Goal: Share content: Share content

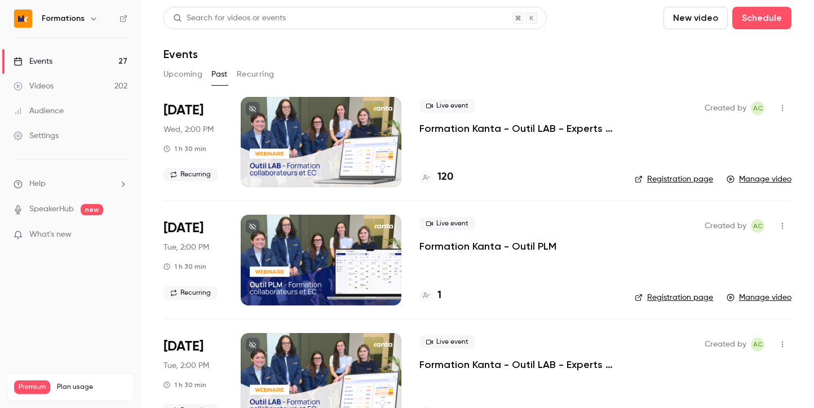
click at [67, 21] on h6 "Formations" at bounding box center [63, 18] width 43 height 11
click at [92, 20] on icon "button" at bounding box center [93, 18] width 5 height 3
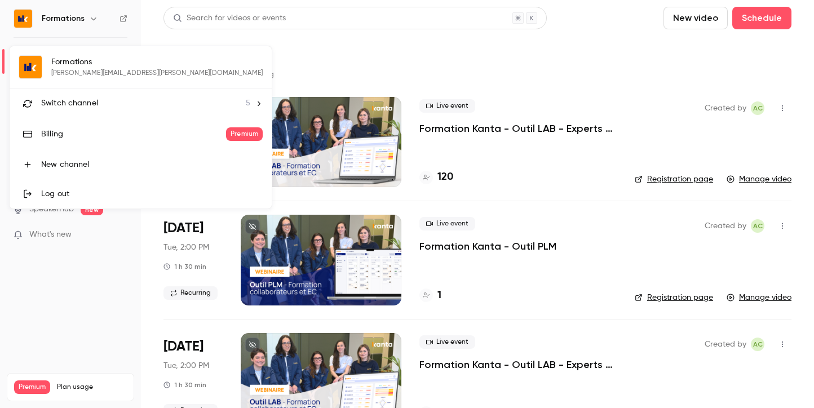
click at [114, 107] on div "Switch channel 5" at bounding box center [145, 104] width 209 height 12
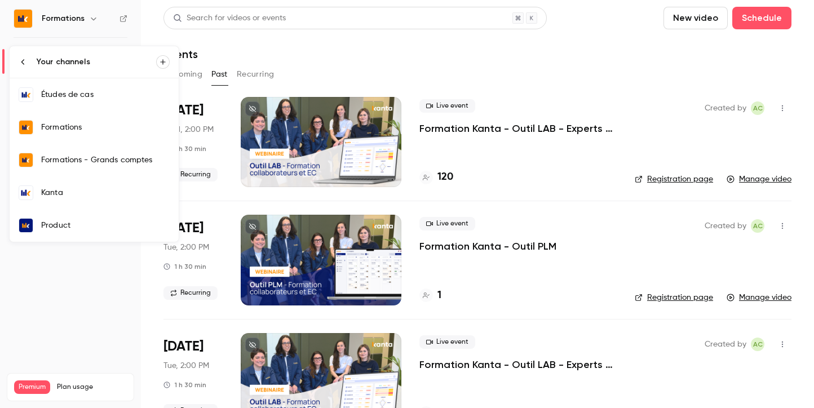
click at [79, 196] on div "Kanta" at bounding box center [105, 192] width 128 height 11
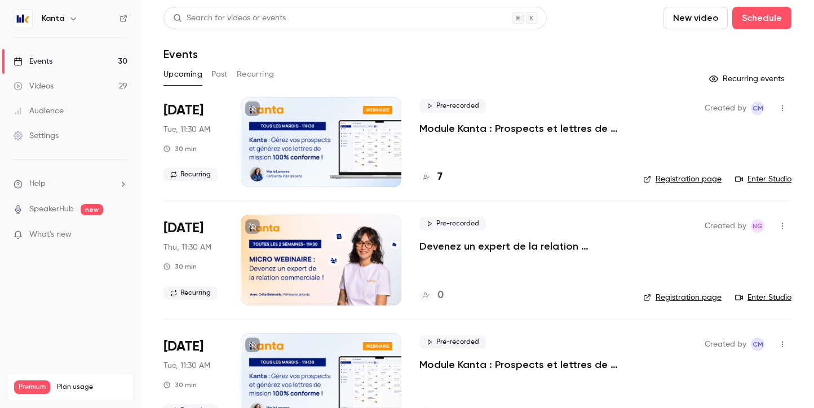
click at [753, 177] on link "Enter Studio" at bounding box center [763, 179] width 56 height 11
click at [440, 176] on h4 "7" at bounding box center [439, 177] width 5 height 15
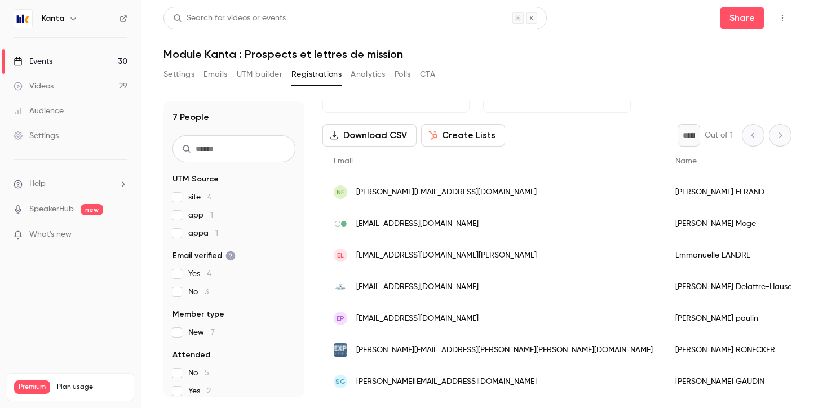
click at [52, 58] on div "Events" at bounding box center [33, 61] width 39 height 11
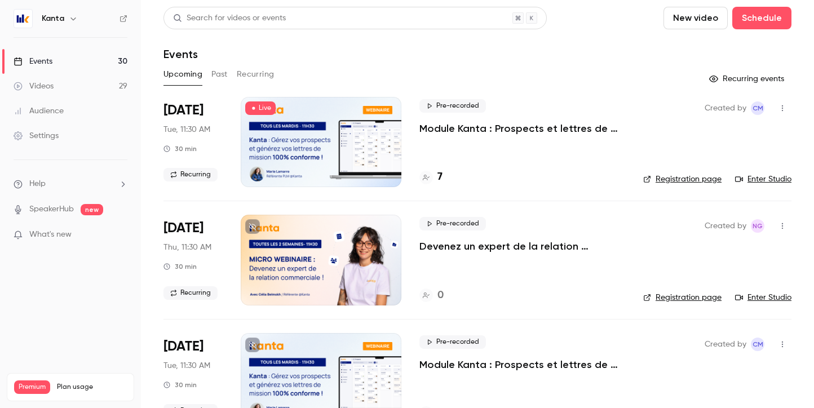
click at [72, 23] on button "button" at bounding box center [74, 19] width 14 height 14
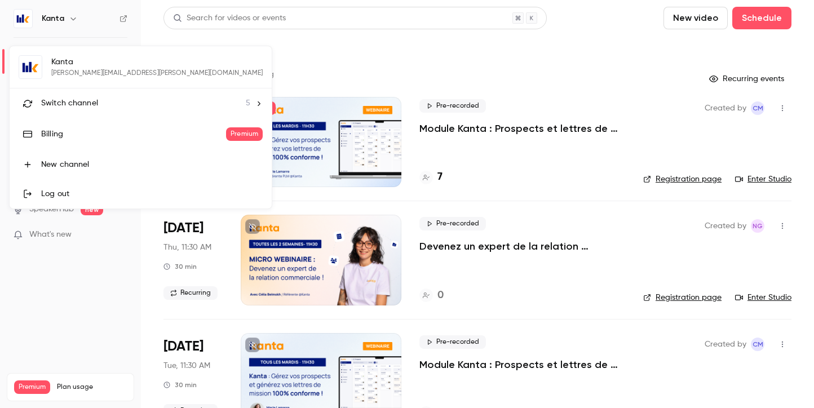
click at [116, 105] on div "Switch channel 5" at bounding box center [145, 104] width 209 height 12
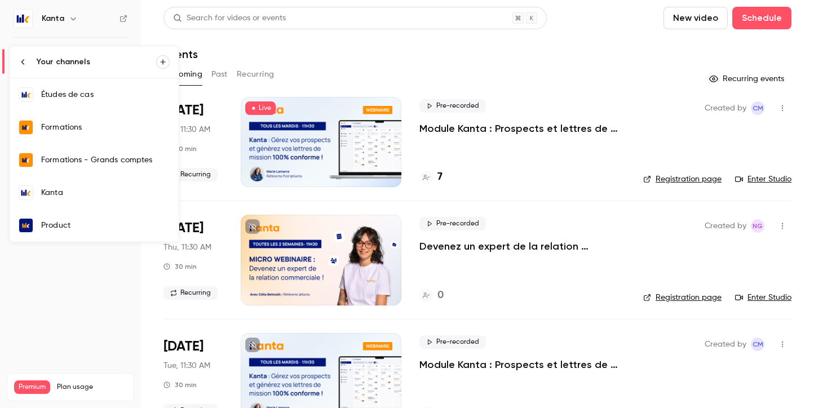
click at [81, 134] on link "Formations" at bounding box center [94, 127] width 169 height 33
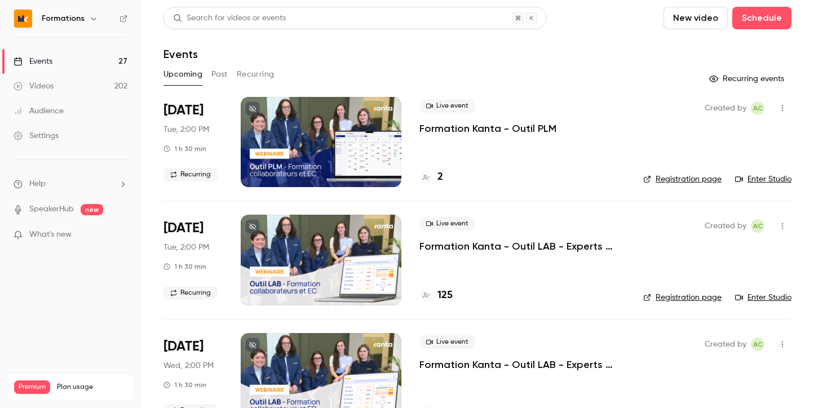
click at [547, 250] on p "Formation Kanta - Outil LAB - Experts Comptables & Collaborateurs" at bounding box center [522, 247] width 206 height 14
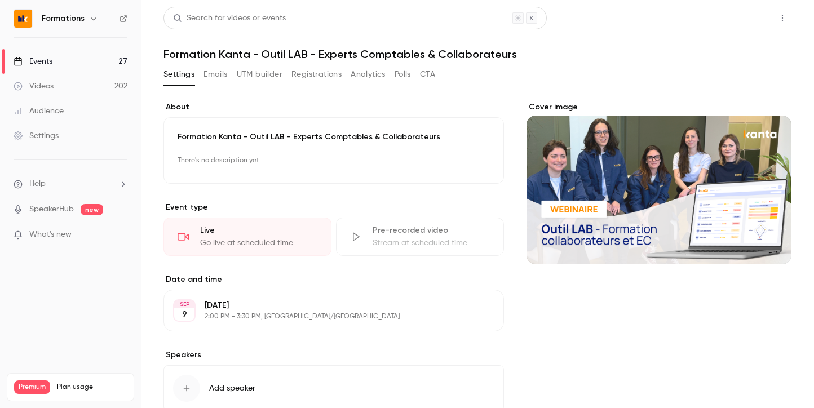
click at [741, 21] on button "Share" at bounding box center [742, 18] width 45 height 23
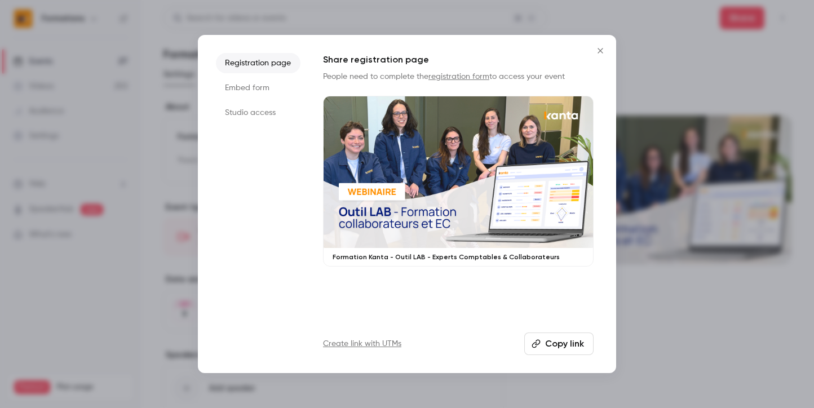
click at [559, 342] on button "Copy link" at bounding box center [558, 344] width 69 height 23
click at [600, 52] on icon "Close" at bounding box center [600, 50] width 14 height 9
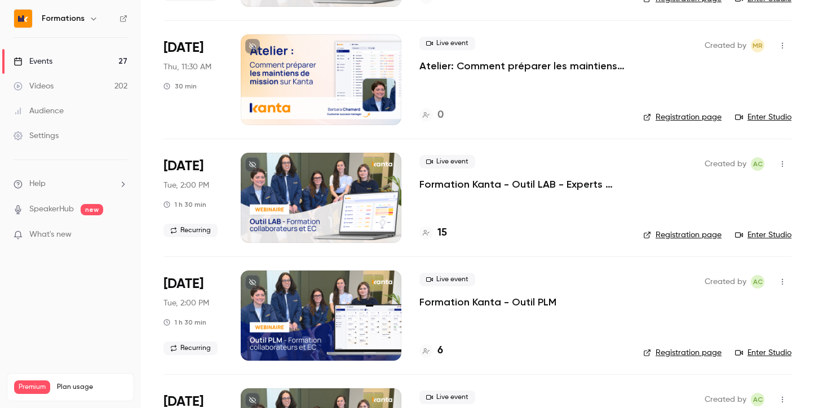
scroll to position [920, 0]
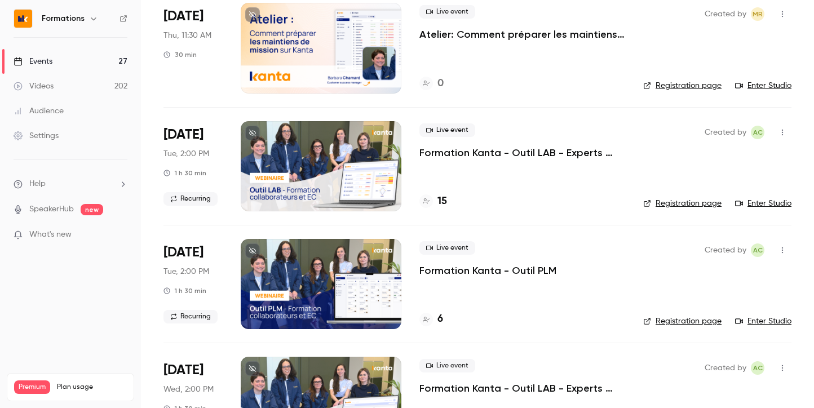
click at [498, 271] on p "Formation Kanta - Outil PLM" at bounding box center [487, 271] width 137 height 14
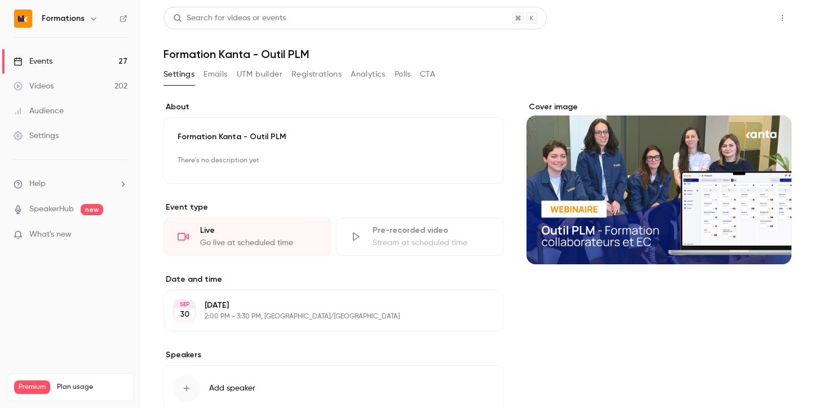
click at [735, 24] on button "Share" at bounding box center [742, 18] width 45 height 23
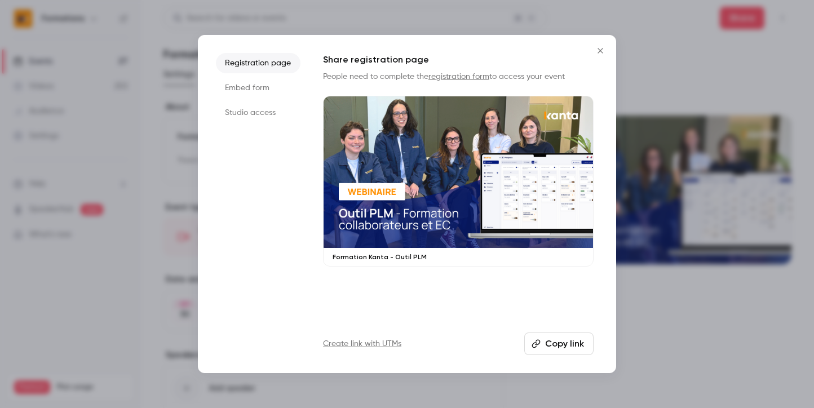
click at [565, 343] on button "Copy link" at bounding box center [558, 344] width 69 height 23
click at [604, 50] on icon "Close" at bounding box center [600, 50] width 14 height 9
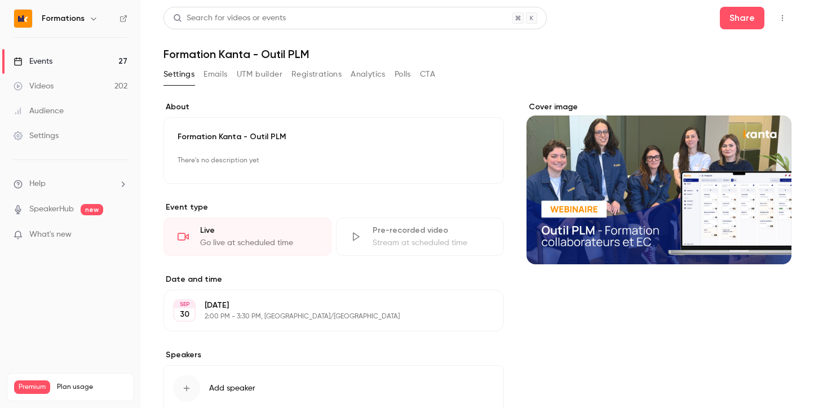
click at [91, 19] on icon "button" at bounding box center [93, 18] width 5 height 3
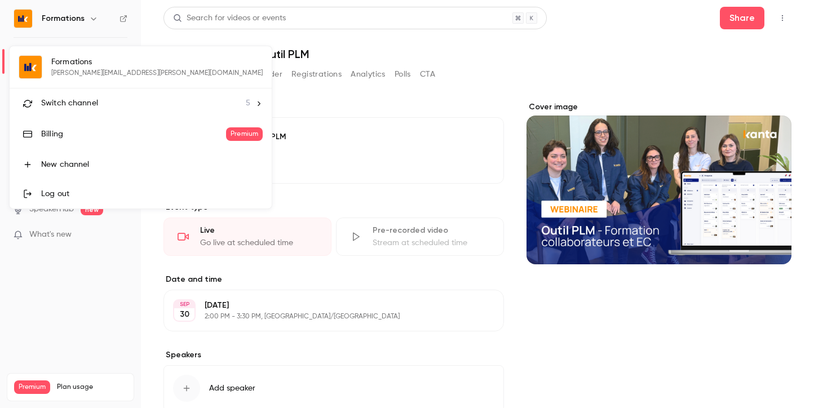
click at [86, 106] on span "Switch channel" at bounding box center [69, 104] width 57 height 12
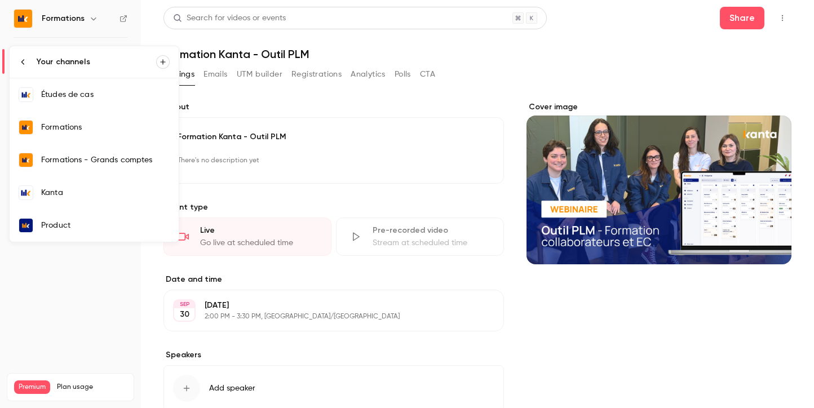
click at [92, 192] on div "Kanta" at bounding box center [105, 192] width 128 height 11
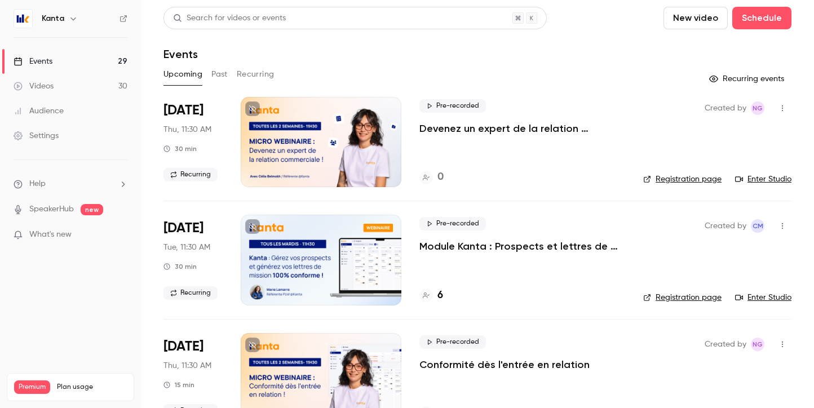
click at [224, 68] on button "Past" at bounding box center [219, 74] width 16 height 18
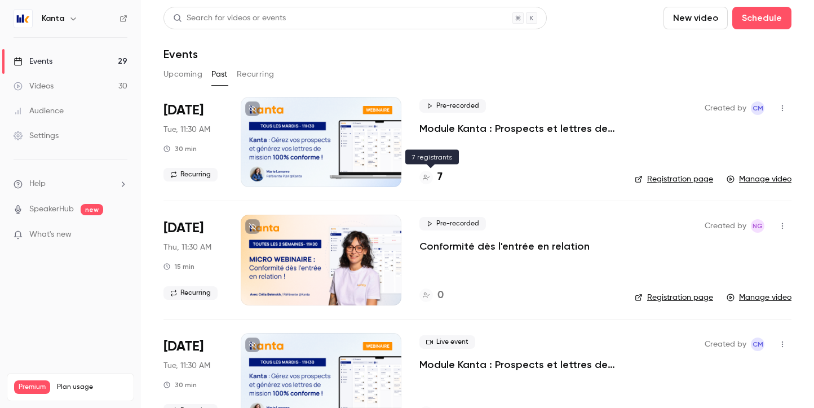
click at [438, 172] on h4 "7" at bounding box center [439, 177] width 5 height 15
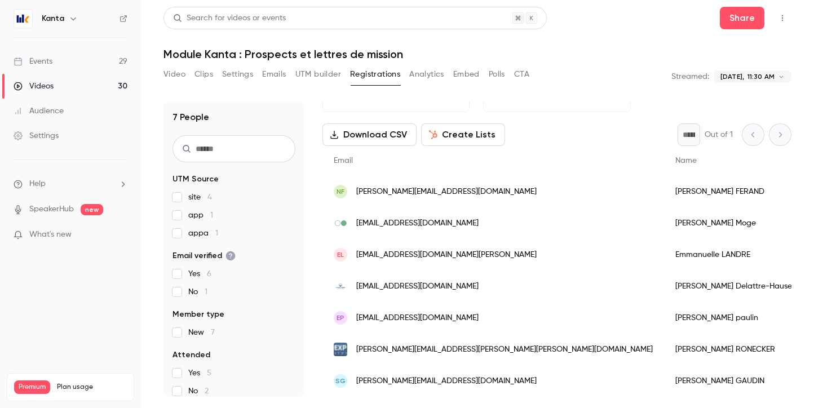
scroll to position [32, 0]
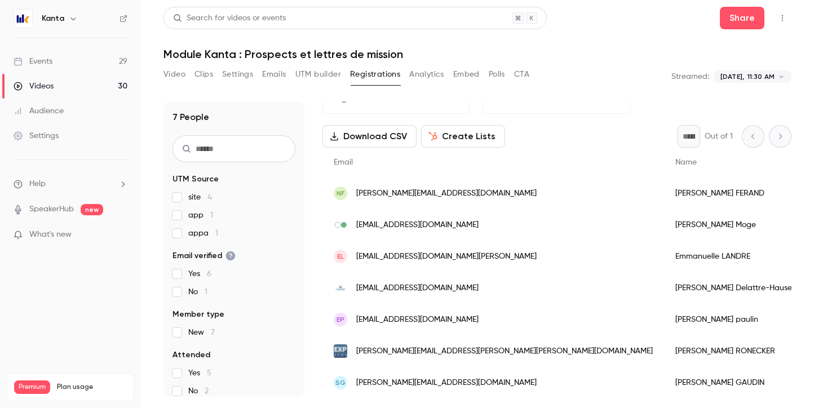
click at [473, 74] on button "Embed" at bounding box center [466, 74] width 26 height 18
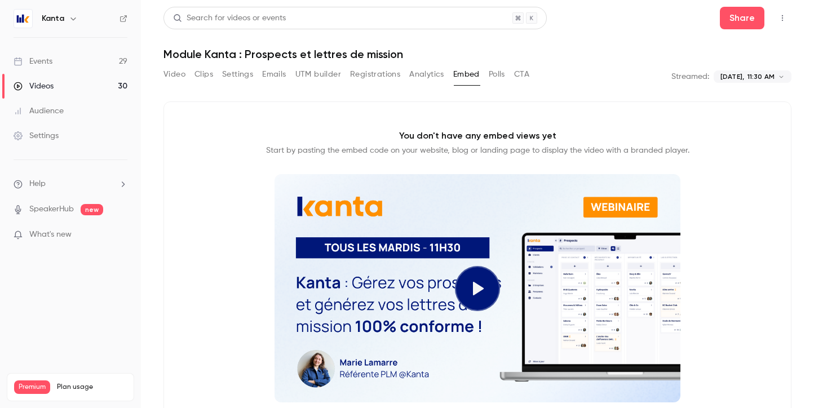
click at [499, 69] on button "Polls" at bounding box center [497, 74] width 16 height 18
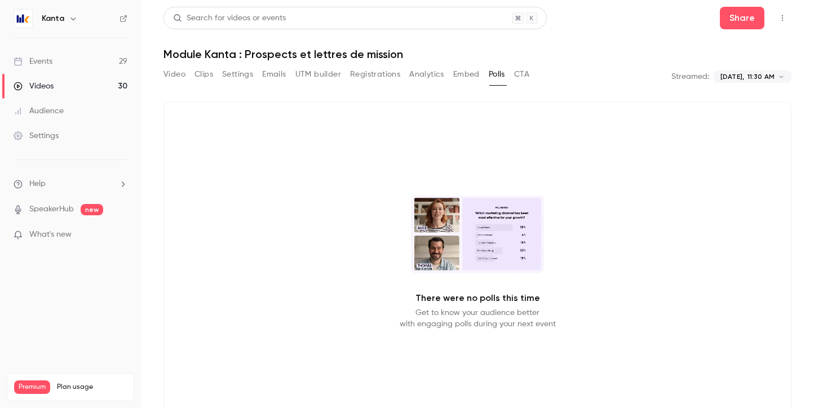
click at [529, 74] on button "CTA" at bounding box center [521, 74] width 15 height 18
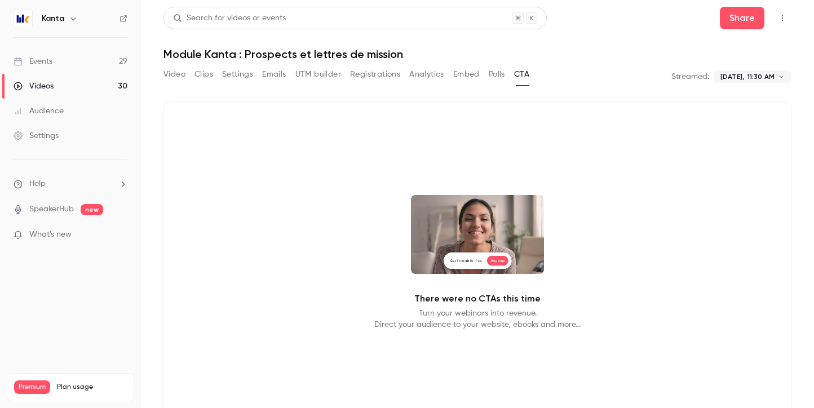
click at [299, 76] on button "UTM builder" at bounding box center [318, 74] width 46 height 18
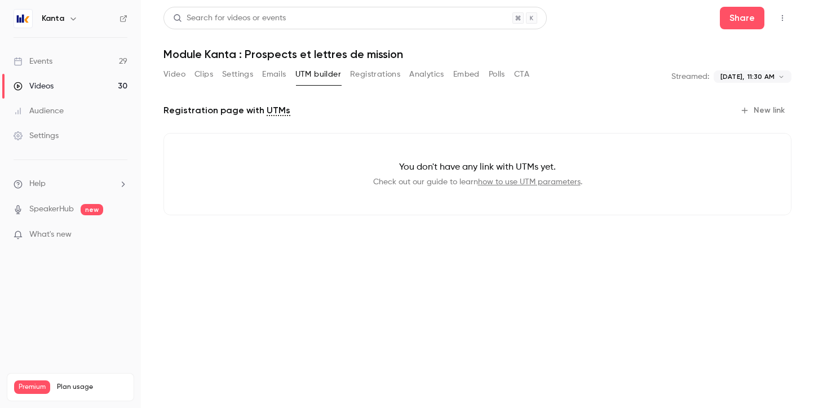
click at [233, 78] on button "Settings" at bounding box center [237, 74] width 31 height 18
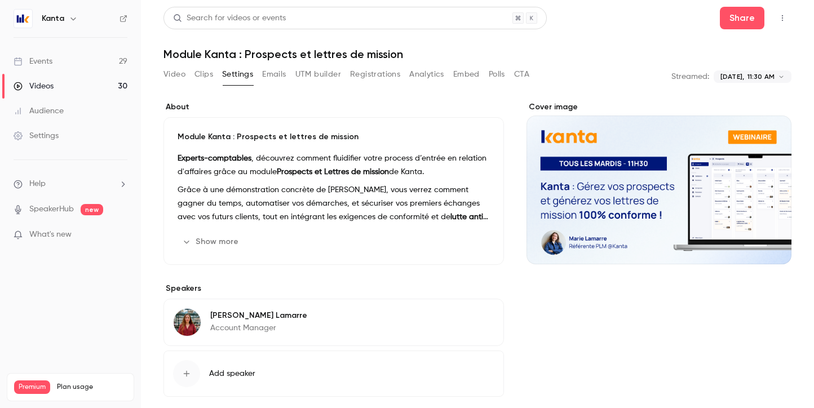
click at [209, 76] on button "Clips" at bounding box center [203, 74] width 19 height 18
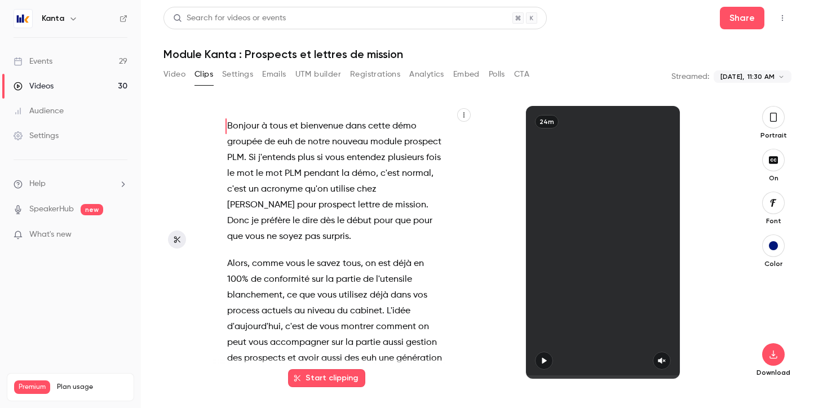
click at [333, 74] on button "UTM builder" at bounding box center [318, 74] width 46 height 18
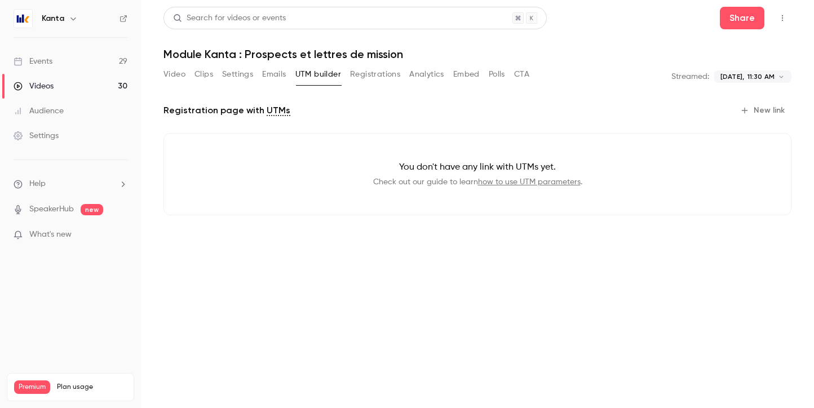
click at [379, 77] on button "Registrations" at bounding box center [375, 74] width 50 height 18
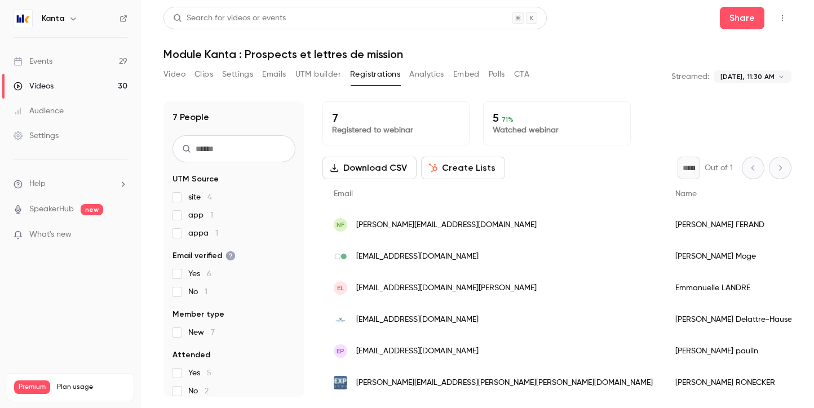
scroll to position [90, 0]
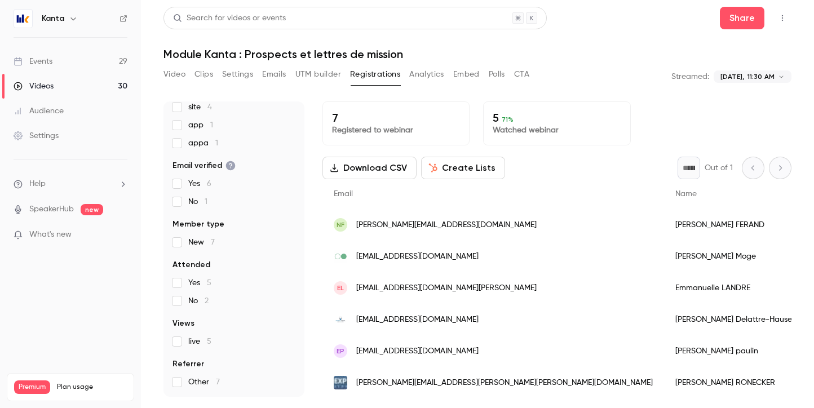
click at [426, 73] on button "Analytics" at bounding box center [426, 74] width 35 height 18
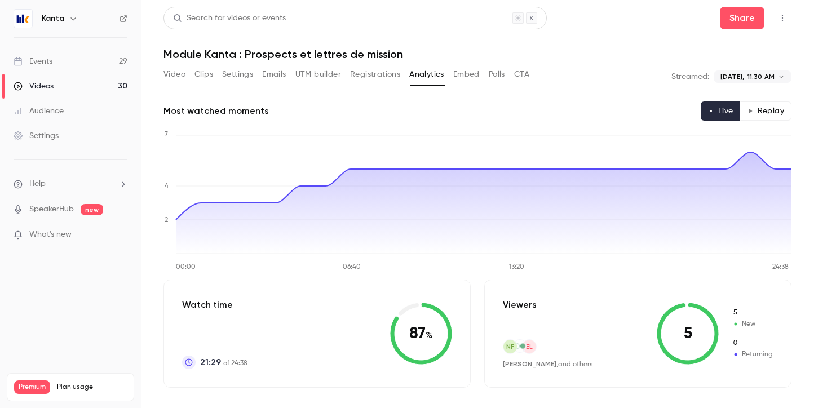
click at [70, 16] on icon "button" at bounding box center [73, 18] width 9 height 9
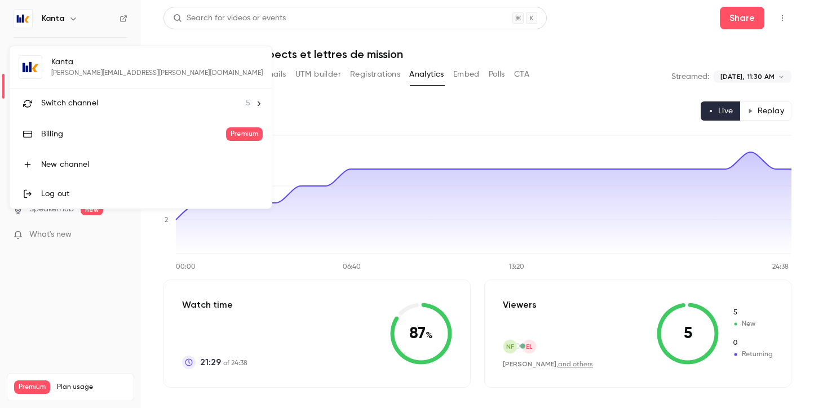
click at [255, 105] on icon at bounding box center [259, 104] width 8 height 8
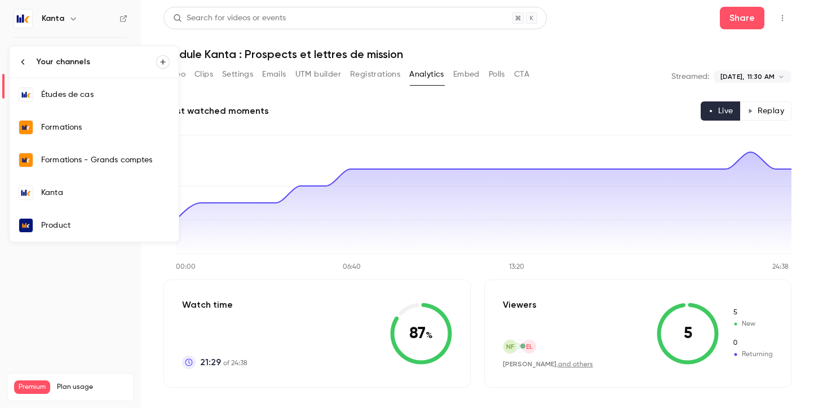
click at [117, 132] on div "Formations" at bounding box center [105, 127] width 128 height 11
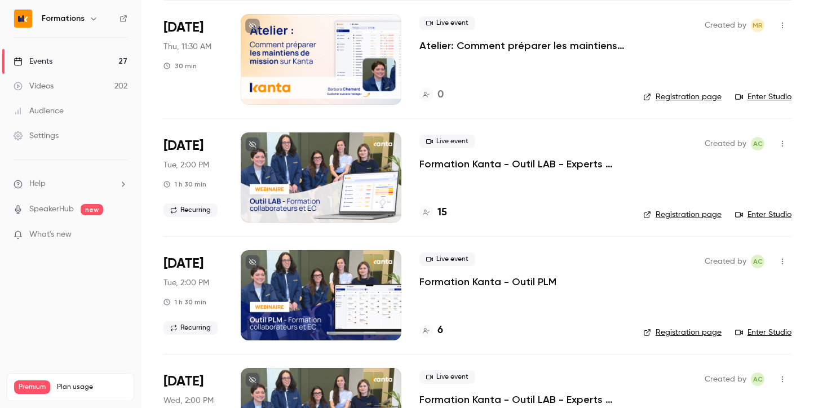
scroll to position [914, 0]
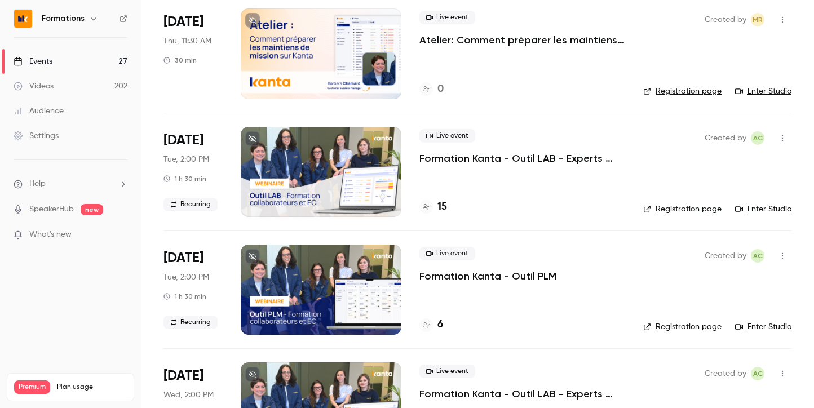
click at [527, 157] on p "Formation Kanta - Outil LAB - Experts Comptables & Collaborateurs" at bounding box center [522, 159] width 206 height 14
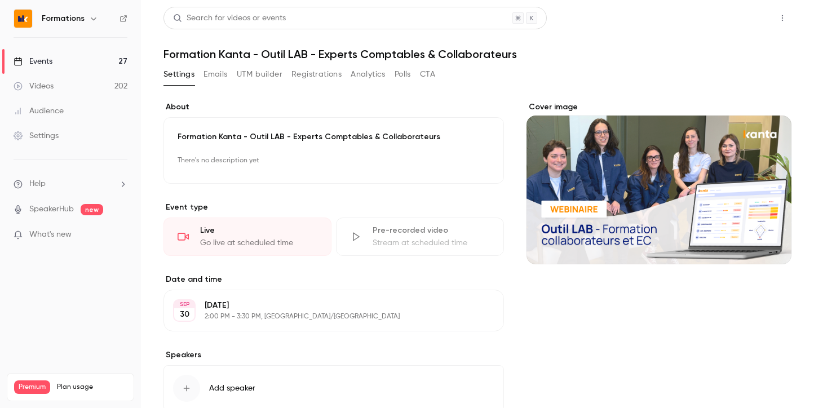
click at [737, 21] on button "Share" at bounding box center [742, 18] width 45 height 23
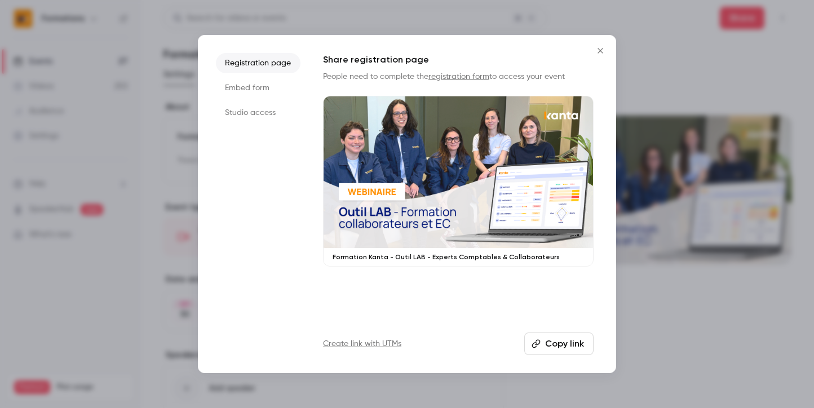
click at [556, 340] on button "Copy link" at bounding box center [558, 344] width 69 height 23
click at [601, 52] on icon "Close" at bounding box center [600, 50] width 14 height 9
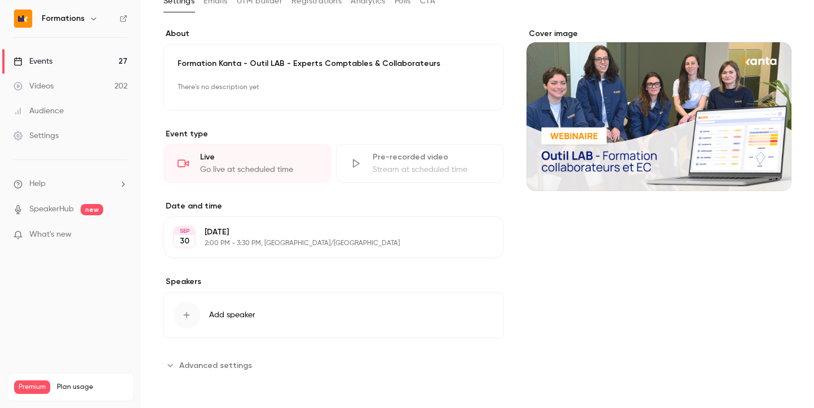
scroll to position [72, 0]
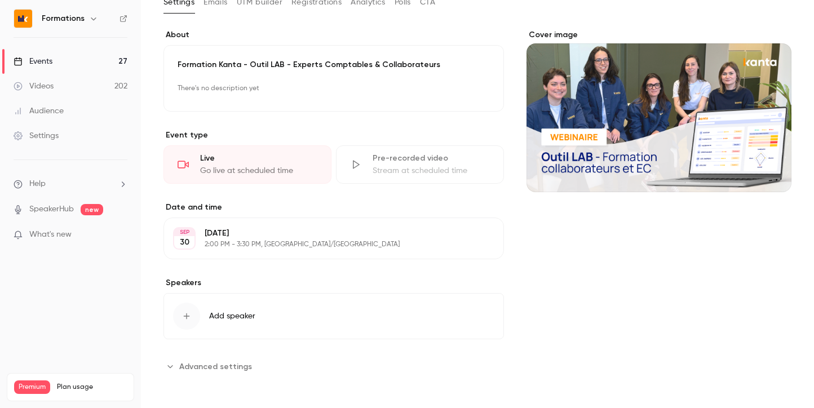
click at [39, 62] on div "Events" at bounding box center [33, 61] width 39 height 11
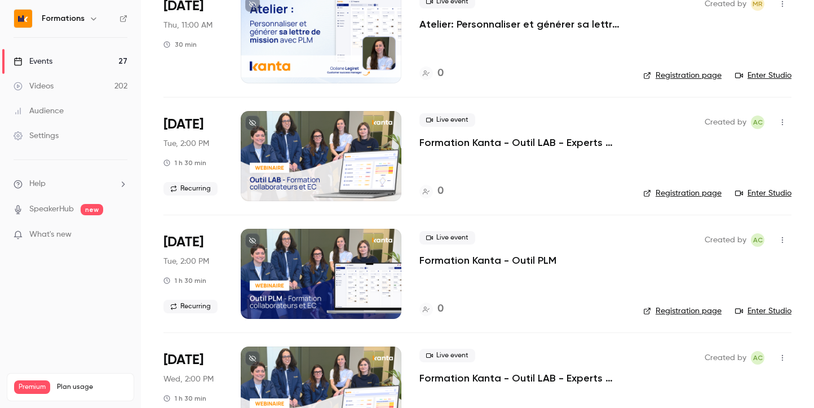
scroll to position [1403, 0]
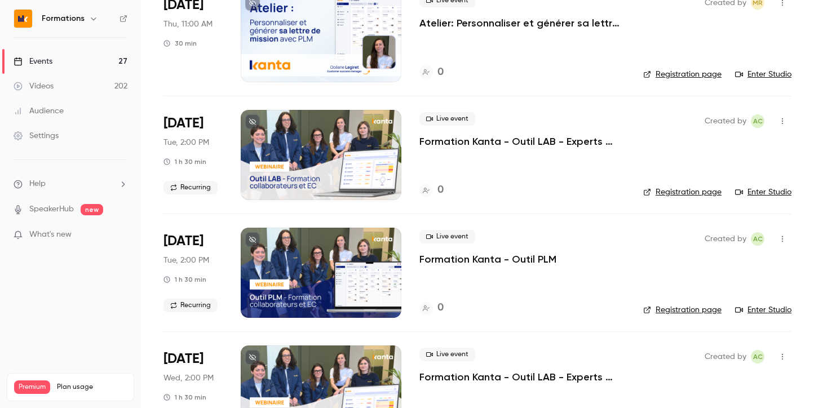
click at [494, 255] on p "Formation Kanta - Outil PLM" at bounding box center [487, 259] width 137 height 14
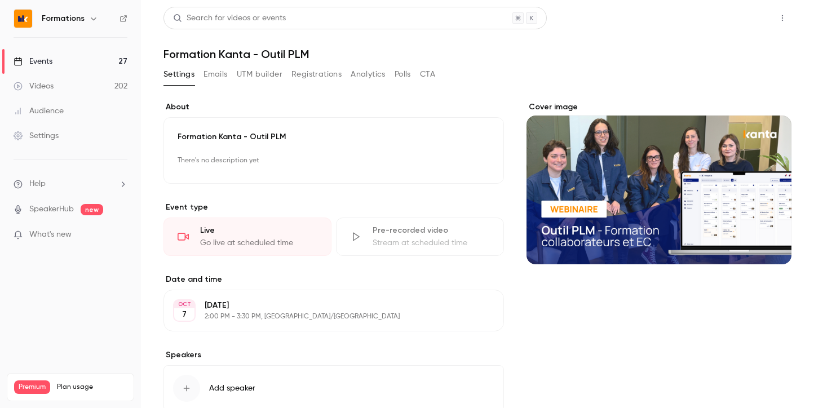
click at [740, 24] on button "Share" at bounding box center [742, 18] width 45 height 23
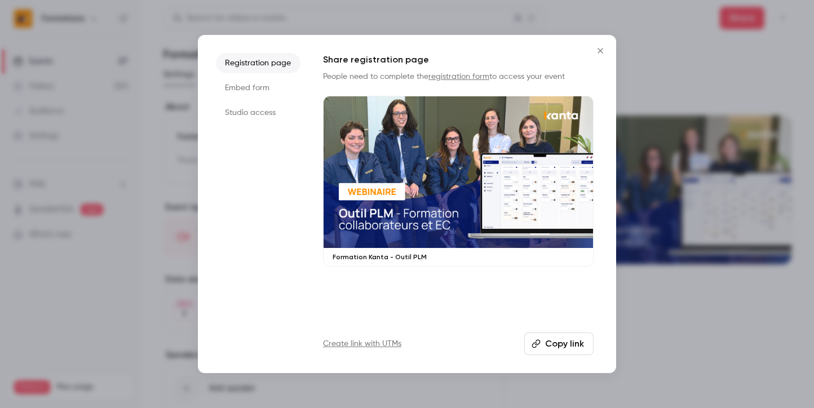
click at [556, 348] on button "Copy link" at bounding box center [558, 344] width 69 height 23
